Goal: Task Accomplishment & Management: Use online tool/utility

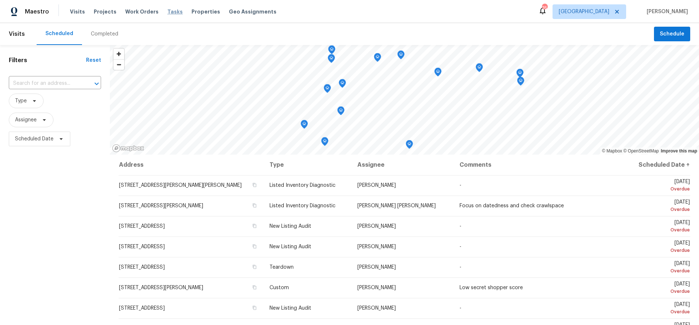
click at [168, 9] on span "Tasks" at bounding box center [174, 11] width 15 height 5
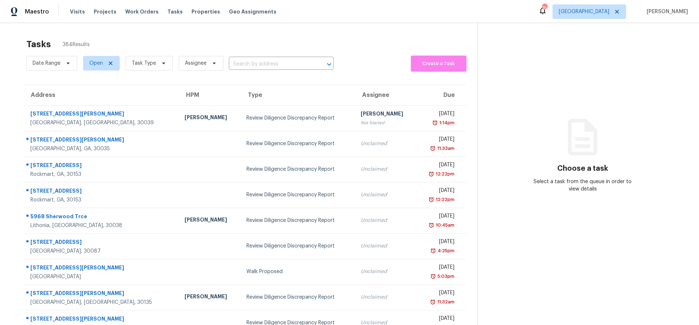
click at [165, 35] on div "Tasks 384 Results" at bounding box center [251, 44] width 451 height 19
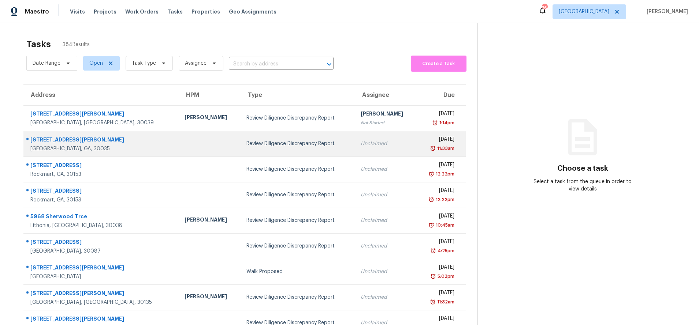
click at [313, 138] on td "Review Diligence Discrepancy Report" at bounding box center [297, 144] width 114 height 26
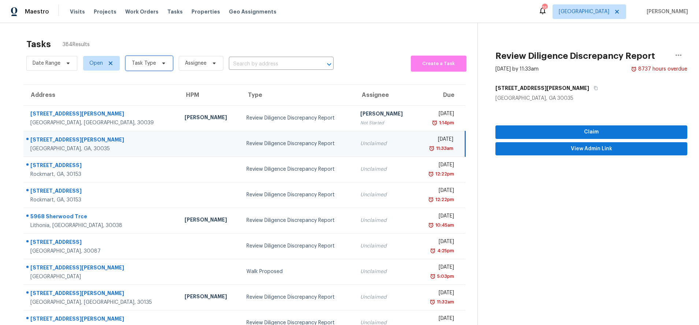
click at [162, 63] on icon at bounding box center [163, 64] width 3 height 2
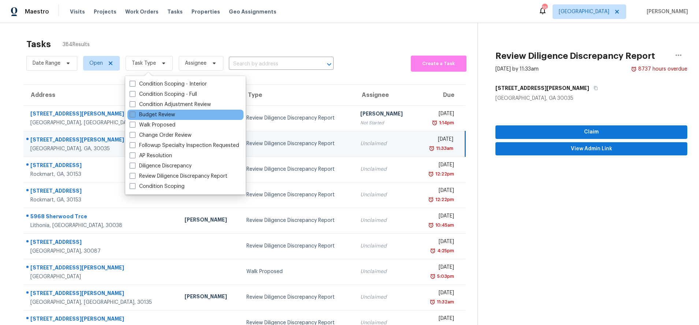
click at [135, 116] on span at bounding box center [133, 115] width 6 height 6
click at [134, 116] on input "Budget Review" at bounding box center [132, 113] width 5 height 5
checkbox input "true"
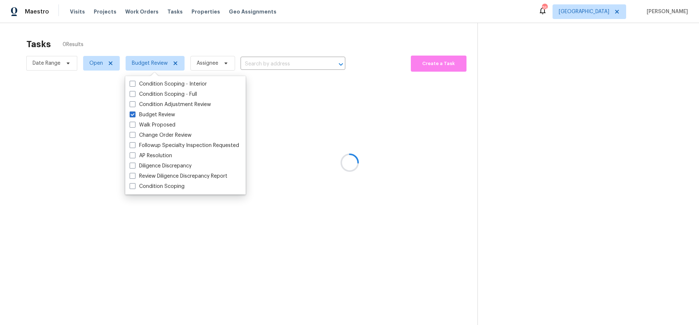
click at [287, 29] on div at bounding box center [349, 162] width 699 height 325
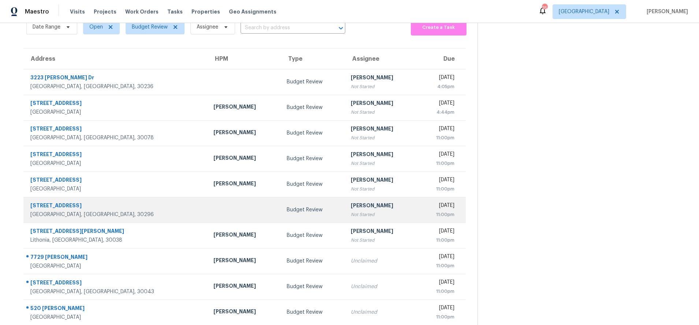
scroll to position [56, 0]
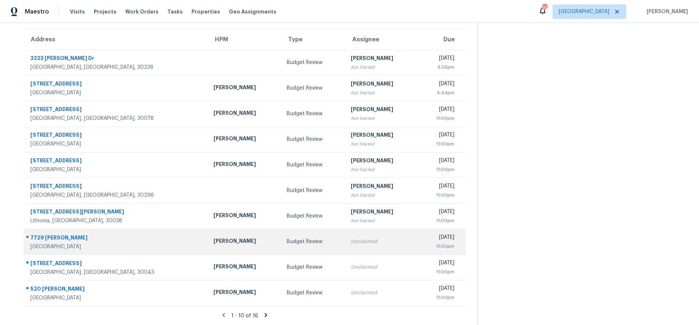
click at [351, 245] on div "Unclaimed" at bounding box center [381, 241] width 61 height 7
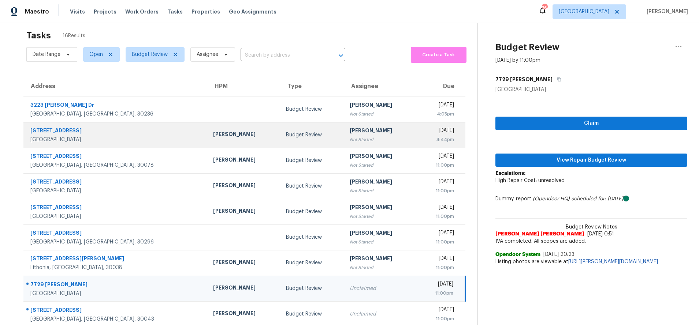
scroll to position [0, 0]
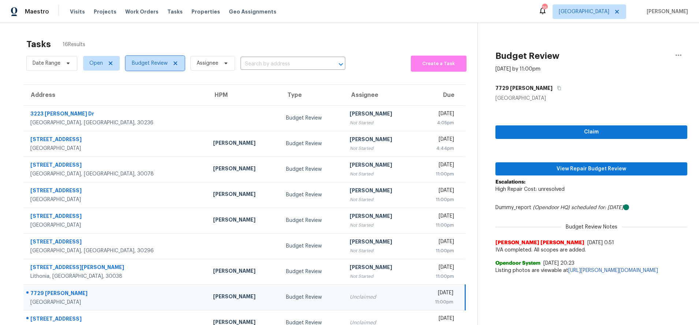
click at [176, 62] on icon at bounding box center [175, 63] width 4 height 4
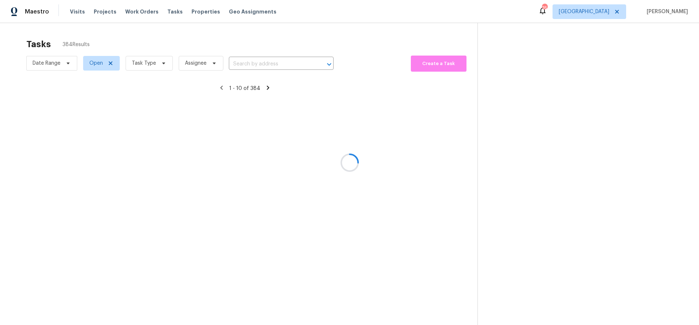
click at [162, 63] on div at bounding box center [349, 162] width 699 height 325
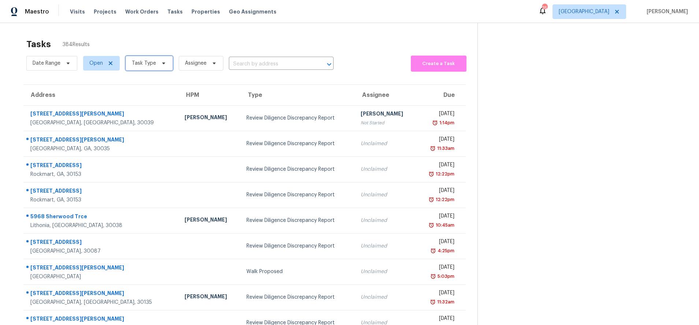
click at [162, 64] on icon at bounding box center [164, 63] width 6 height 6
click at [219, 38] on div "Tasks 384 Results" at bounding box center [251, 44] width 451 height 19
click at [431, 63] on span "Create a Task" at bounding box center [438, 64] width 49 height 8
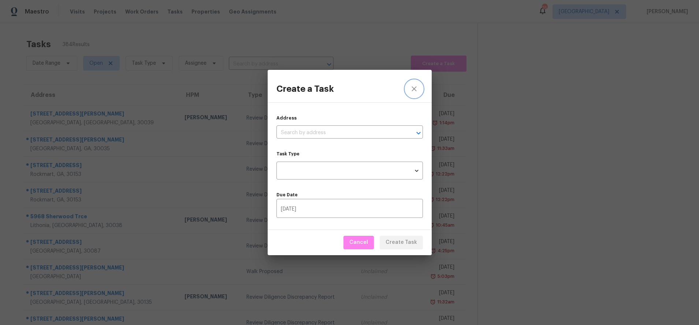
click at [414, 90] on icon "close" at bounding box center [413, 89] width 5 height 5
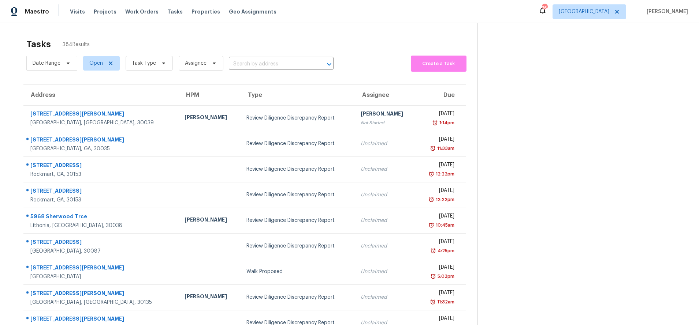
click at [477, 5] on div "Maestro Visits Projects Work Orders Tasks Properties Geo Assignments 76 Atlanta…" at bounding box center [349, 11] width 699 height 23
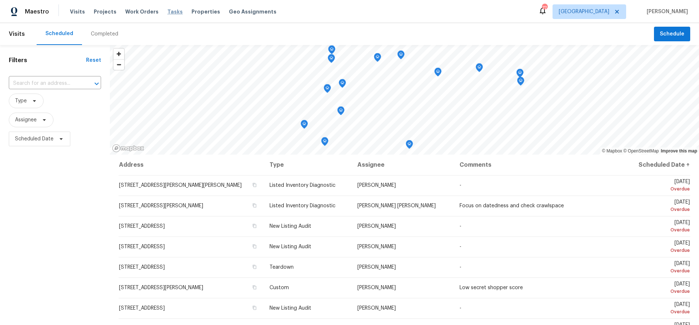
click at [168, 11] on span "Tasks" at bounding box center [174, 11] width 15 height 5
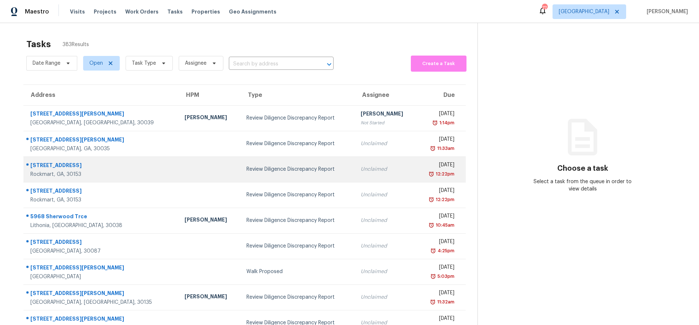
click at [275, 168] on div "Review Diligence Discrepancy Report" at bounding box center [297, 169] width 102 height 7
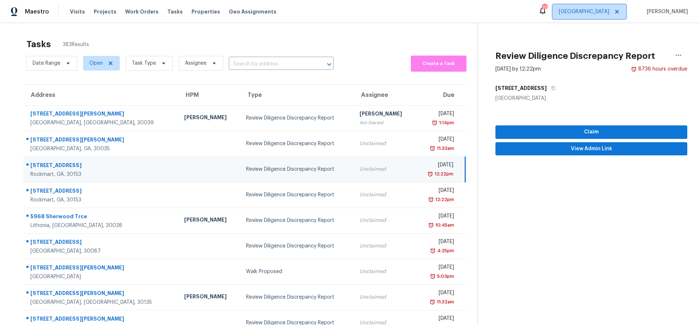
click at [603, 11] on span "[GEOGRAPHIC_DATA]" at bounding box center [583, 11] width 51 height 7
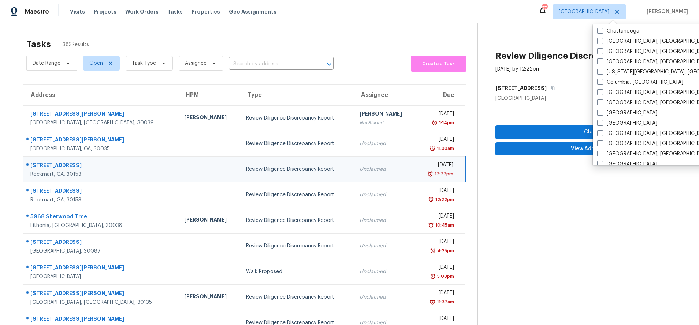
scroll to position [116, 0]
click at [617, 162] on label "Houston" at bounding box center [627, 162] width 60 height 7
click at [602, 162] on input "Houston" at bounding box center [599, 161] width 5 height 5
checkbox input "true"
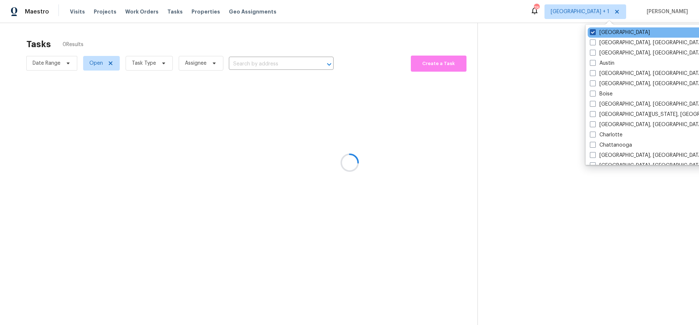
click at [590, 31] on span at bounding box center [593, 32] width 6 height 6
click at [590, 31] on input "[GEOGRAPHIC_DATA]" at bounding box center [592, 31] width 5 height 5
checkbox input "false"
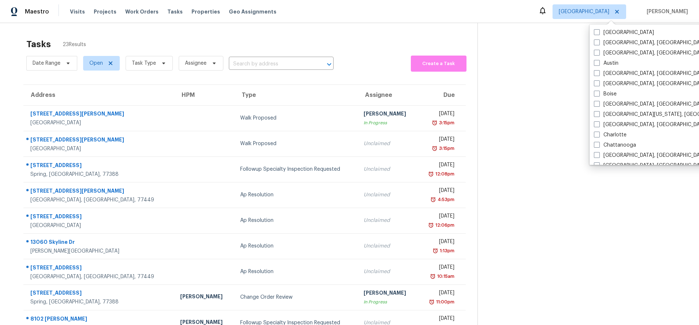
click at [291, 36] on div "Tasks 23 Results" at bounding box center [251, 44] width 451 height 19
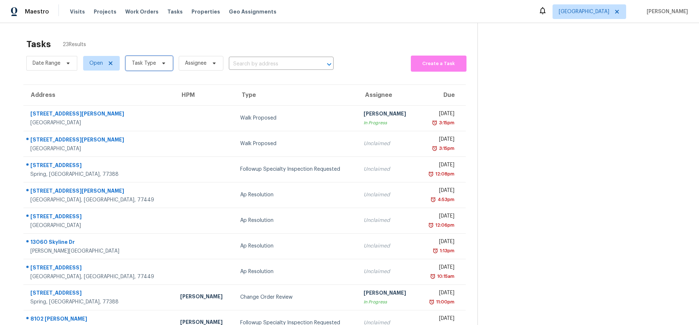
click at [154, 65] on span "Task Type" at bounding box center [144, 63] width 24 height 7
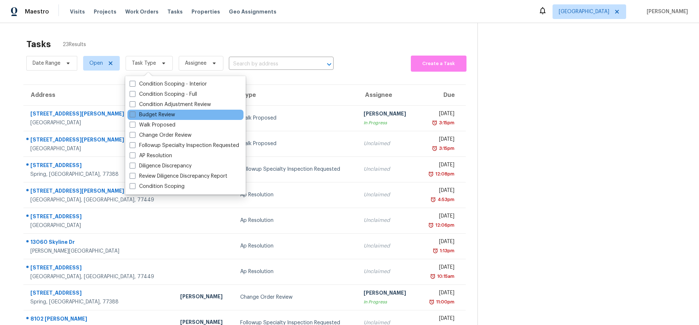
click at [159, 116] on label "Budget Review" at bounding box center [152, 114] width 45 height 7
click at [134, 116] on input "Budget Review" at bounding box center [132, 113] width 5 height 5
checkbox input "true"
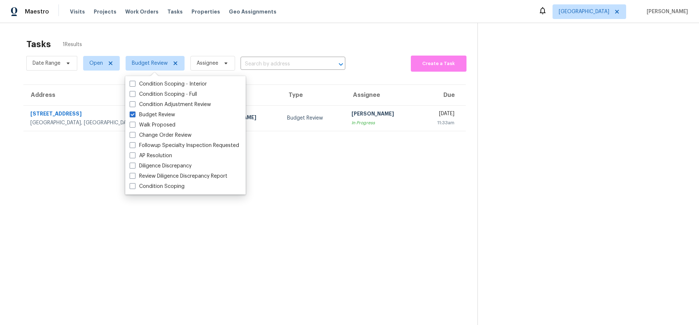
click at [381, 27] on div "Tasks 1 Results Date Range Open Budget Review Assignee ​ Create a Task Address …" at bounding box center [349, 185] width 699 height 325
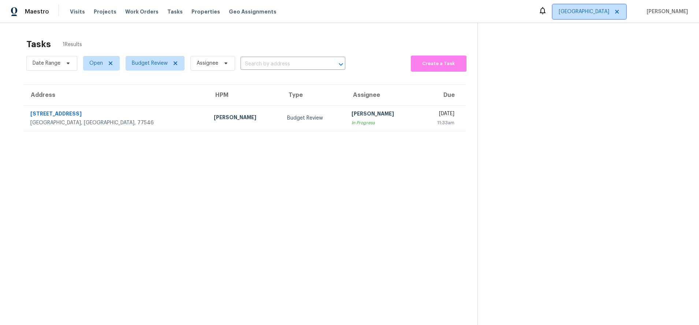
click at [605, 13] on span "Houston" at bounding box center [583, 11] width 51 height 7
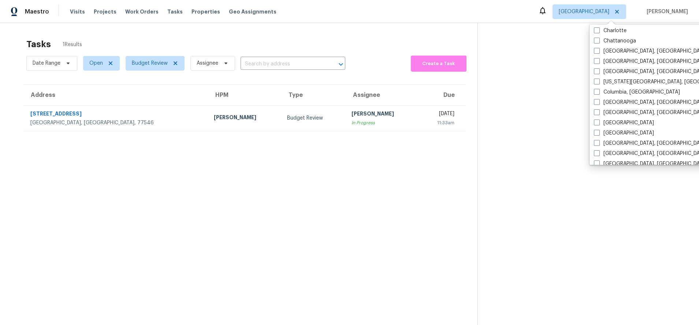
scroll to position [116, 0]
click at [609, 121] on label "Dallas" at bounding box center [624, 121] width 60 height 7
click at [598, 121] on input "Dallas" at bounding box center [596, 120] width 5 height 5
checkbox input "true"
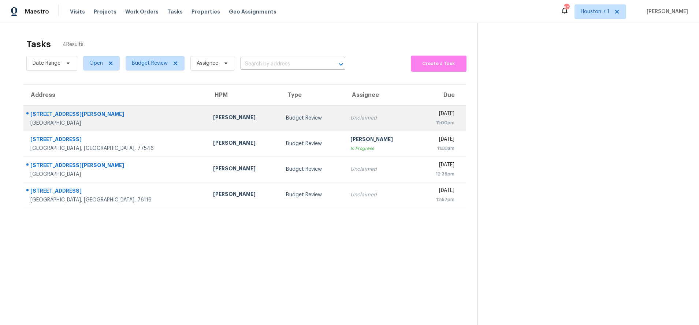
click at [350, 115] on div "Unclaimed" at bounding box center [380, 118] width 61 height 7
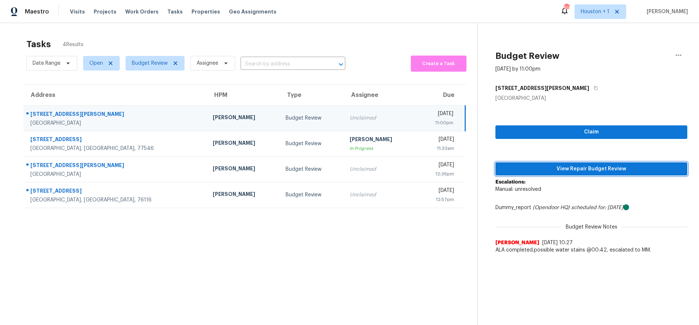
click at [544, 169] on span "View Repair Budget Review" at bounding box center [591, 169] width 180 height 9
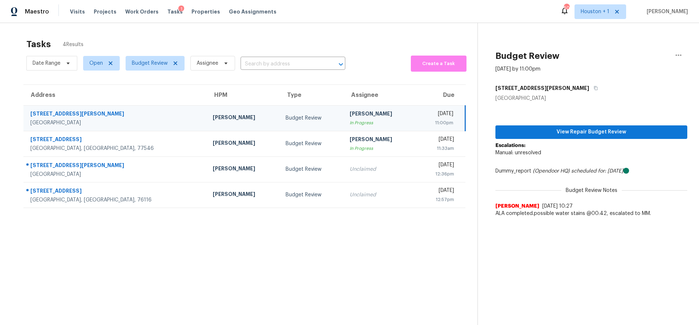
click at [379, 29] on div "Tasks 4 Results Date Range Open Budget Review Assignee ​ Create a Task Address …" at bounding box center [349, 185] width 699 height 325
